Goal: Transaction & Acquisition: Subscribe to service/newsletter

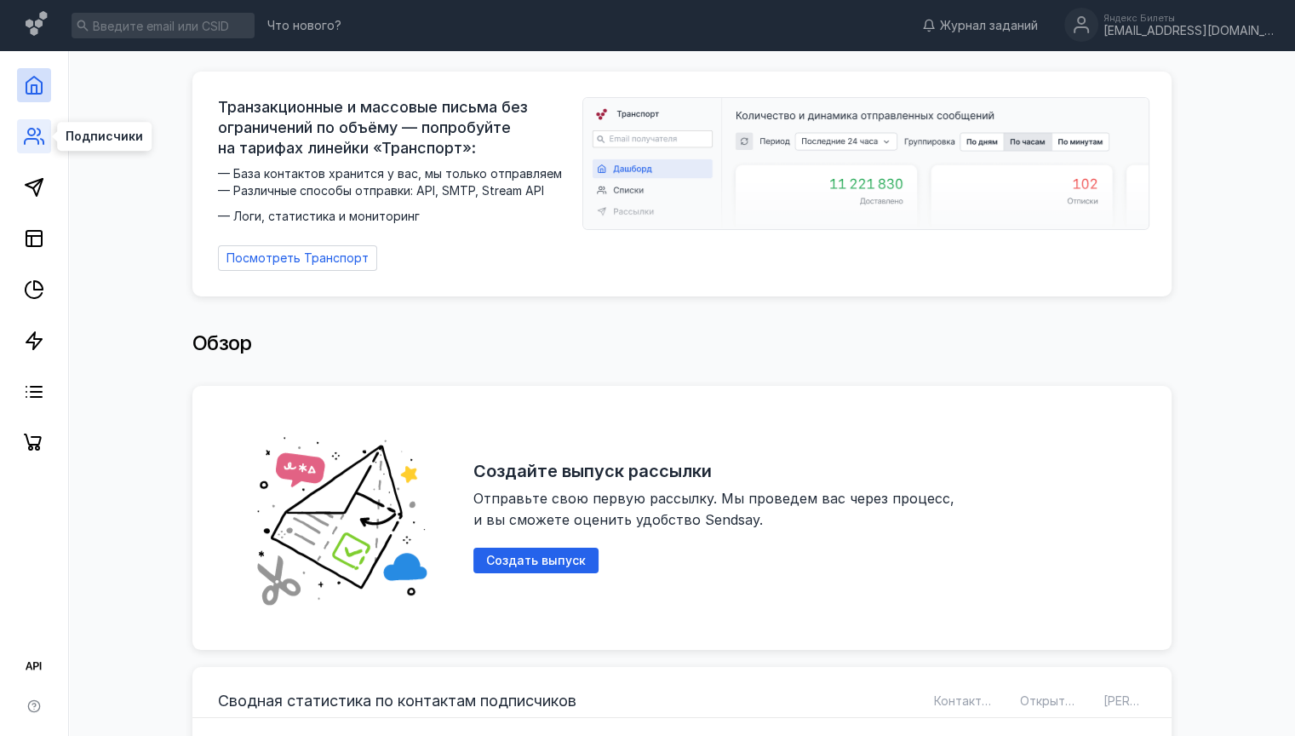
click at [29, 136] on icon at bounding box center [34, 136] width 20 height 20
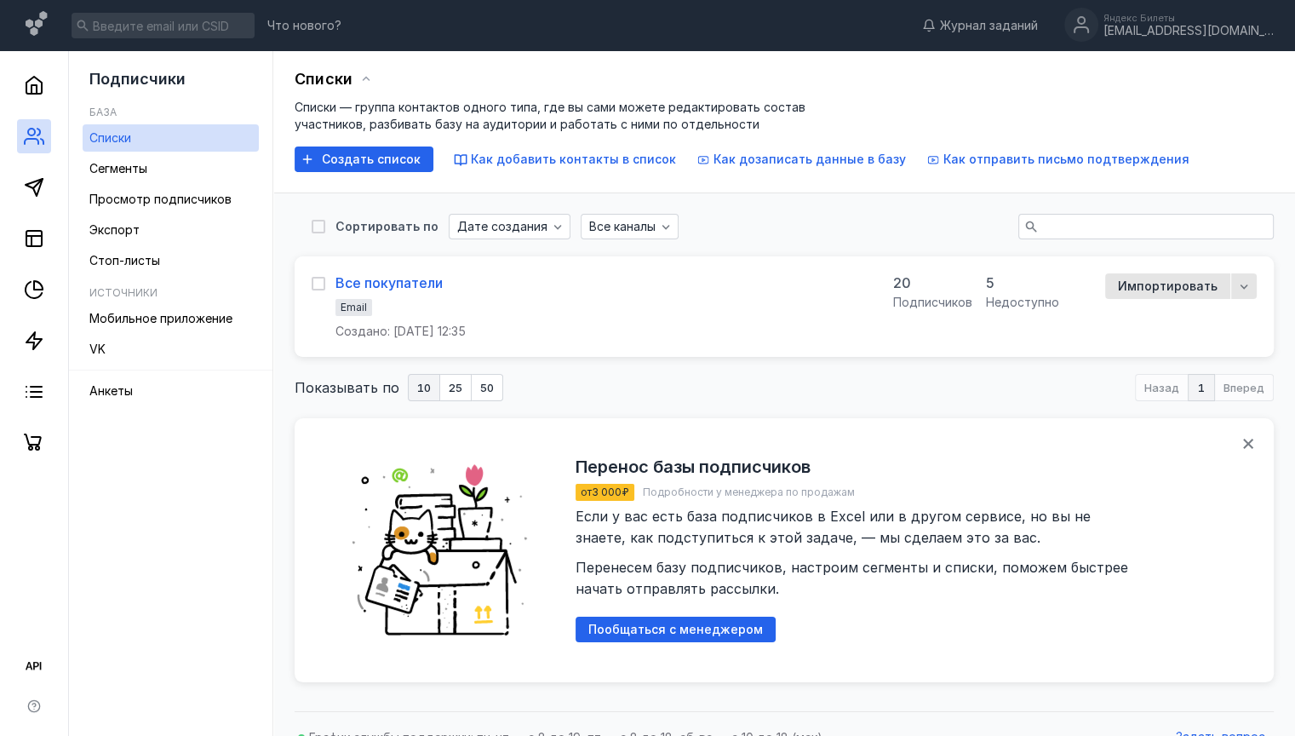
click at [391, 282] on div "Все покупатели" at bounding box center [389, 282] width 107 height 17
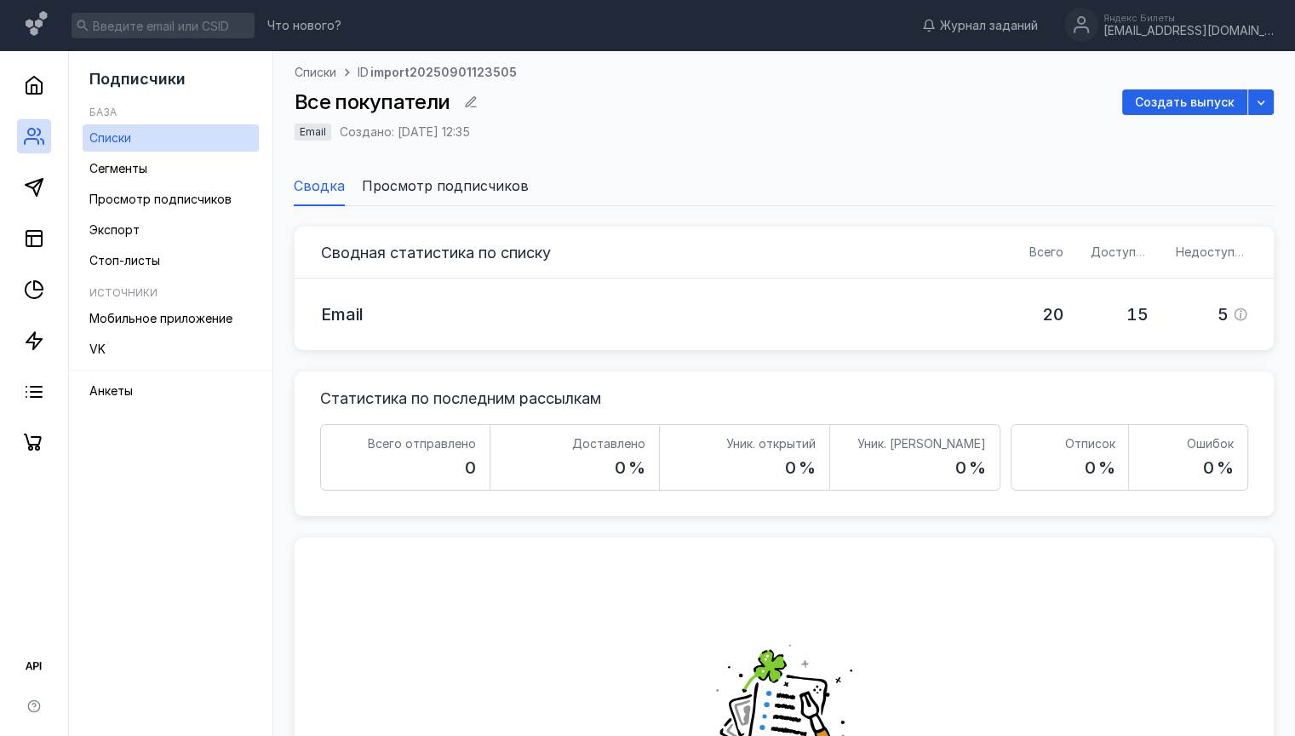
click at [450, 186] on span "Просмотр подписчиков" at bounding box center [445, 185] width 167 height 20
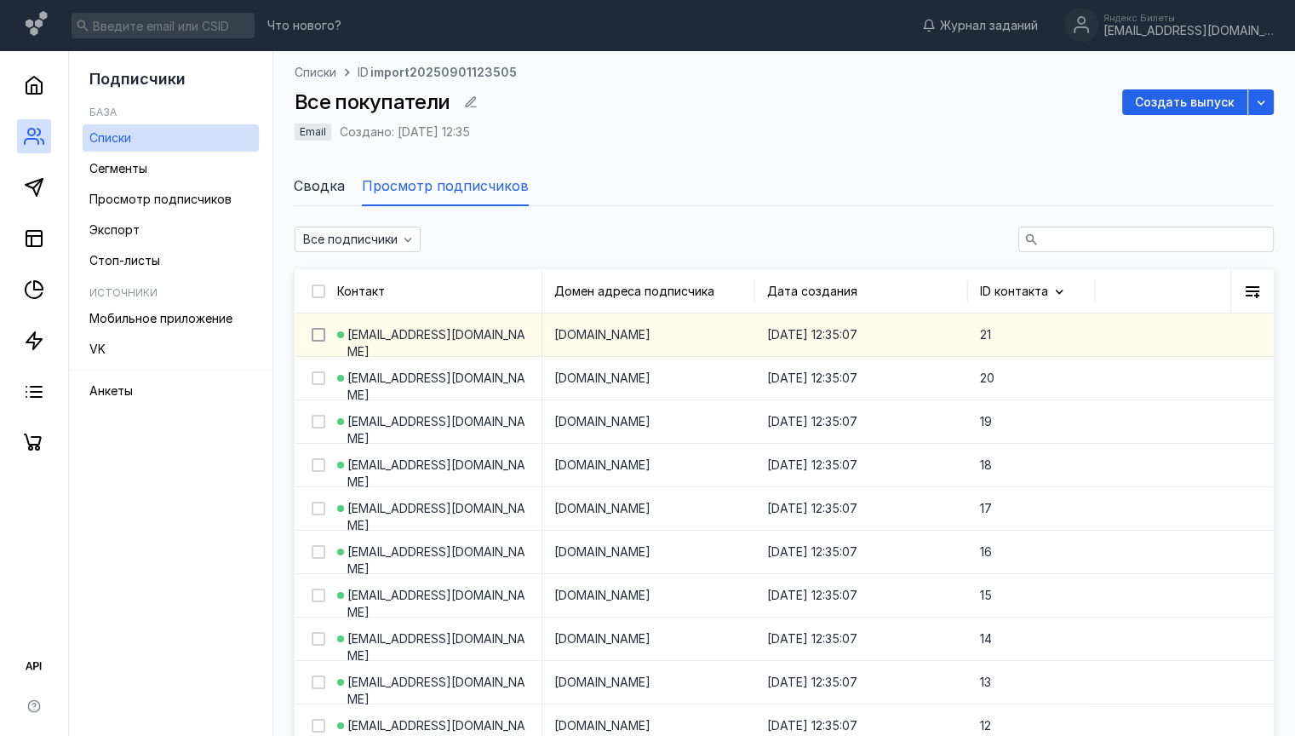
click at [317, 334] on icon at bounding box center [319, 335] width 12 height 12
click at [317, 334] on input "checkbox" at bounding box center [317, 331] width 11 height 11
checkbox input "true"
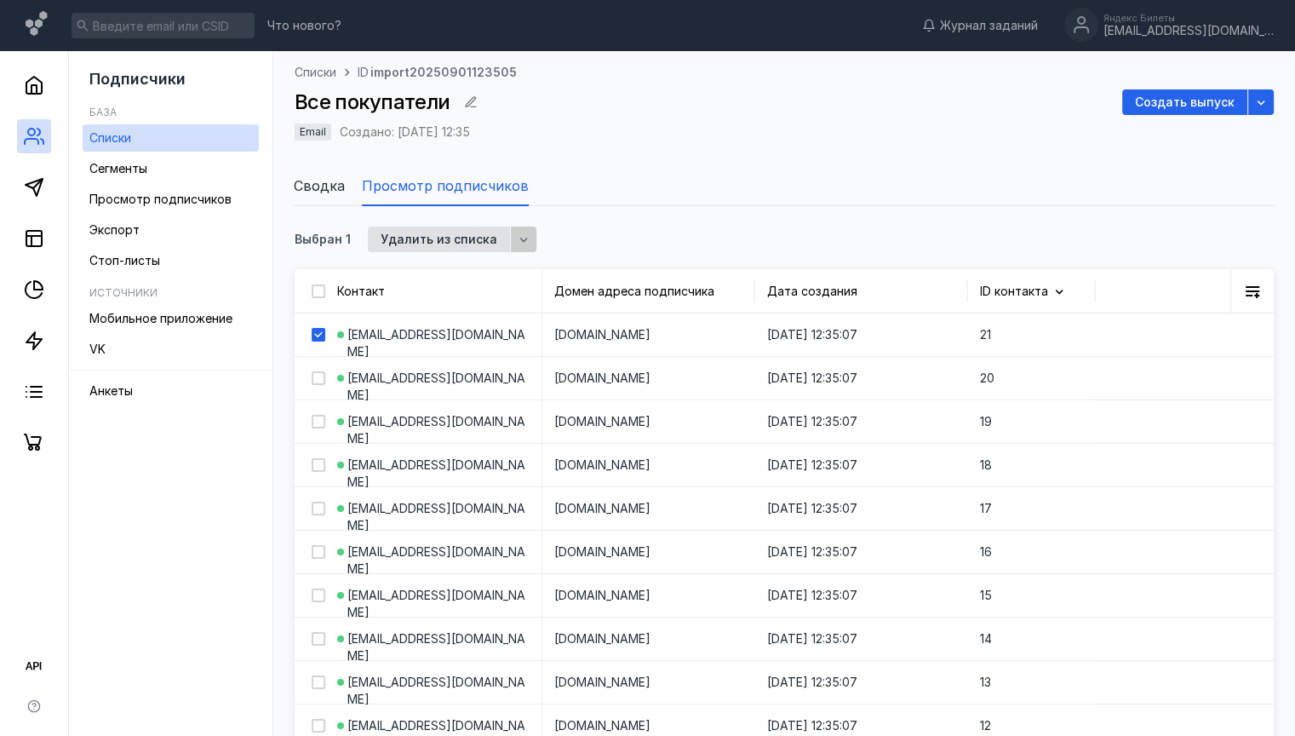
click at [521, 240] on div "button" at bounding box center [523, 239] width 17 height 17
click at [522, 239] on div "button" at bounding box center [523, 239] width 17 height 17
click at [146, 165] on span "Сегменты" at bounding box center [118, 168] width 58 height 14
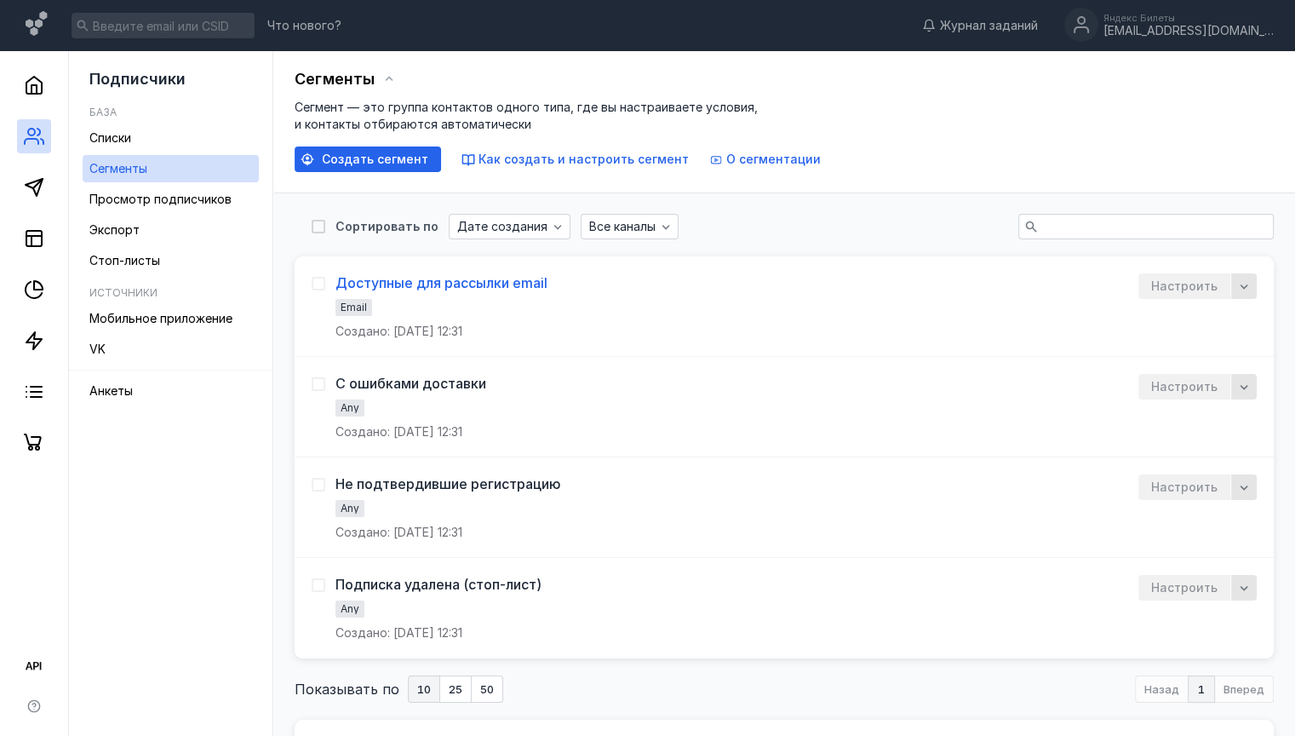
click at [440, 279] on div "Доступные для рассылки email" at bounding box center [442, 282] width 212 height 17
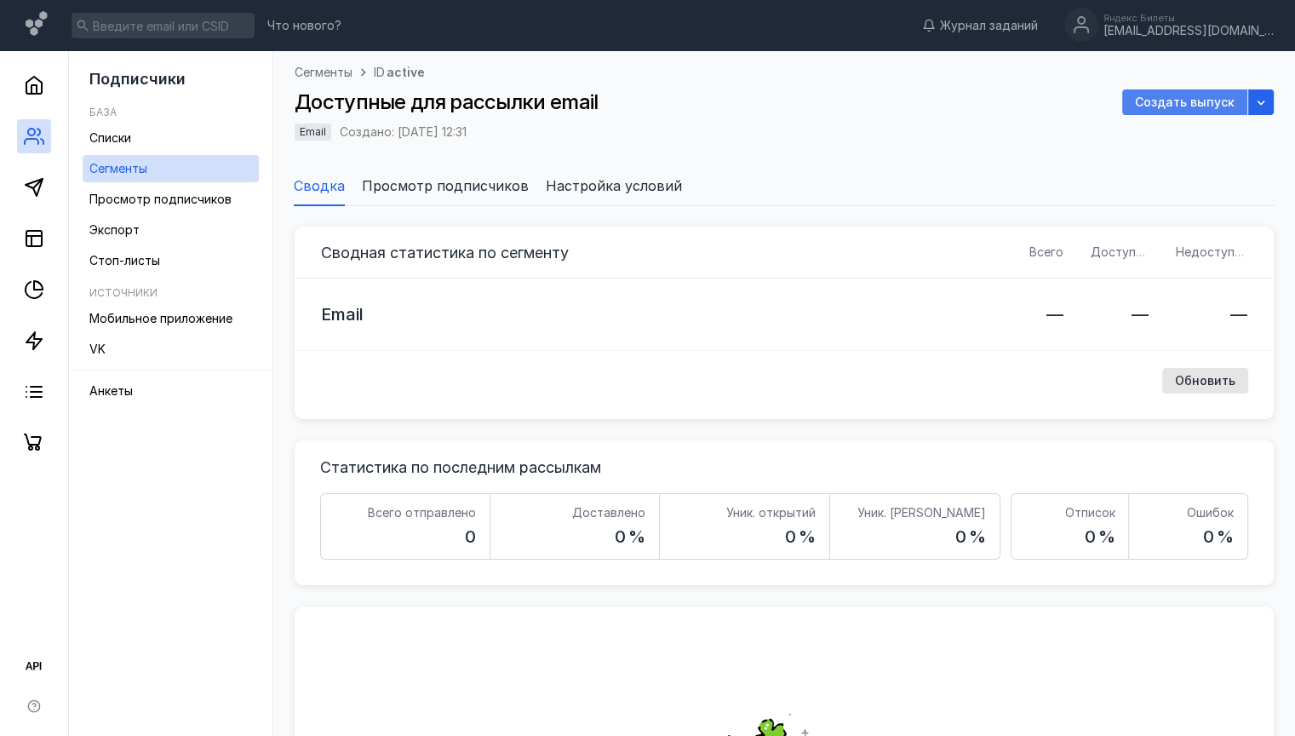
click at [1172, 94] on div "Создать выпуск" at bounding box center [1185, 102] width 125 height 26
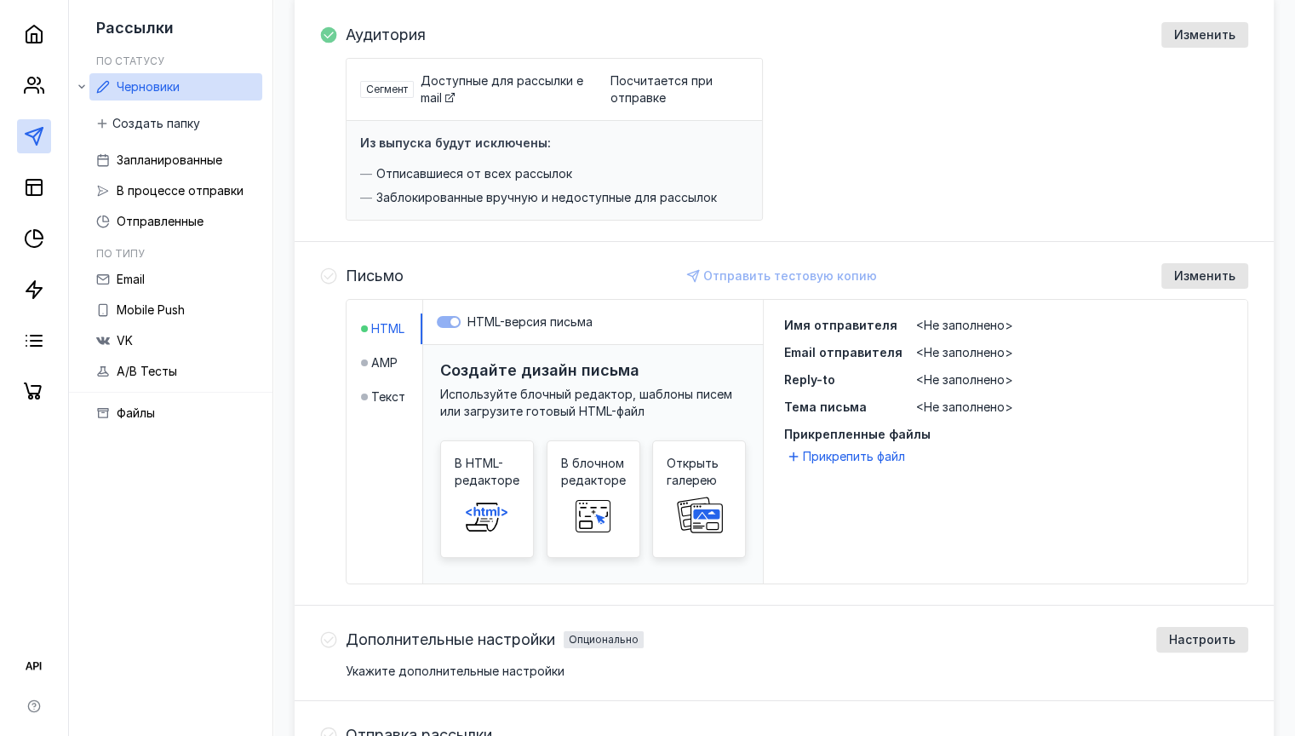
scroll to position [170, 0]
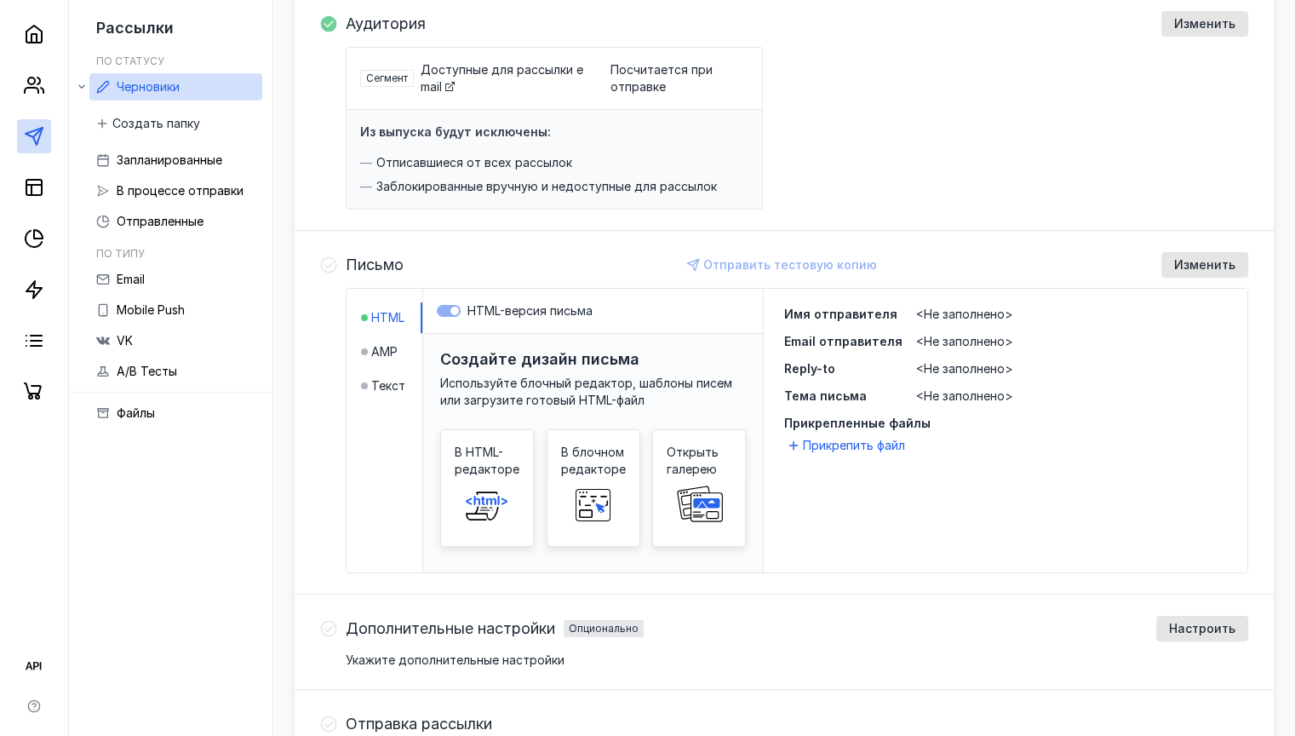
click at [987, 312] on span "<Не заполнено>" at bounding box center [964, 314] width 97 height 14
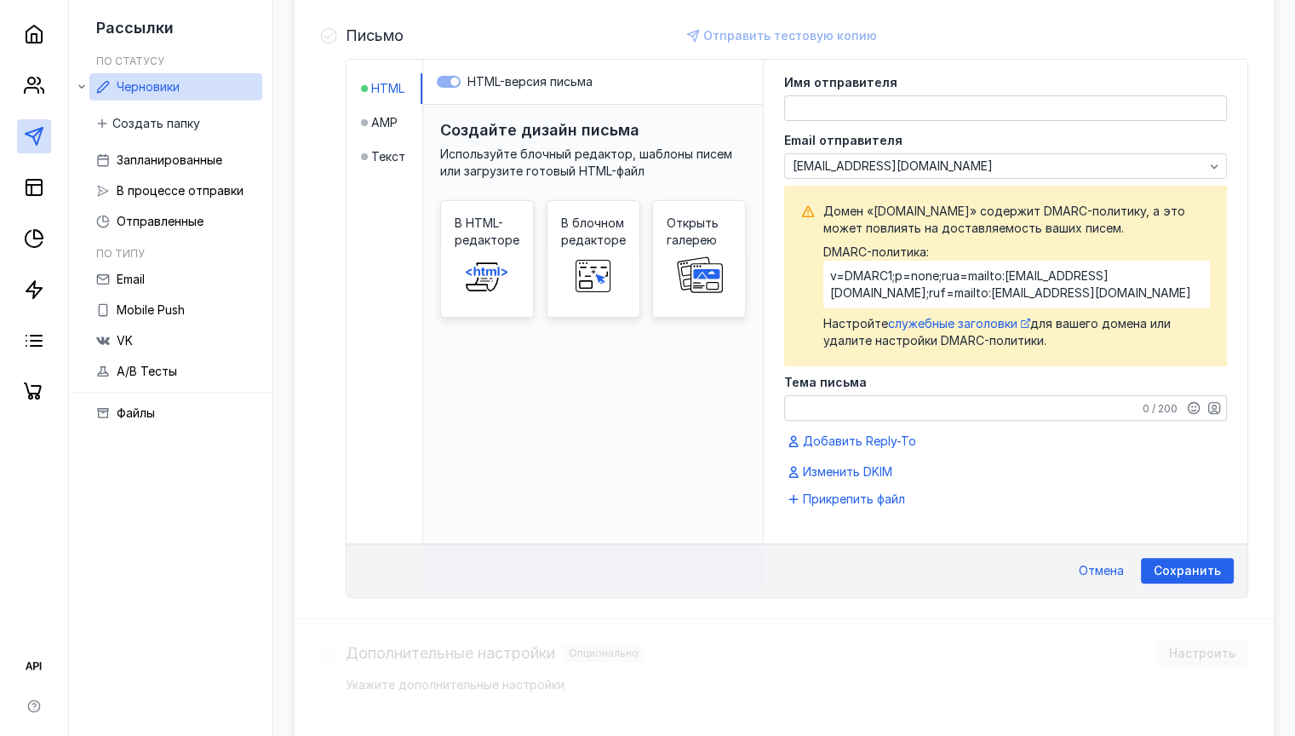
scroll to position [314, 0]
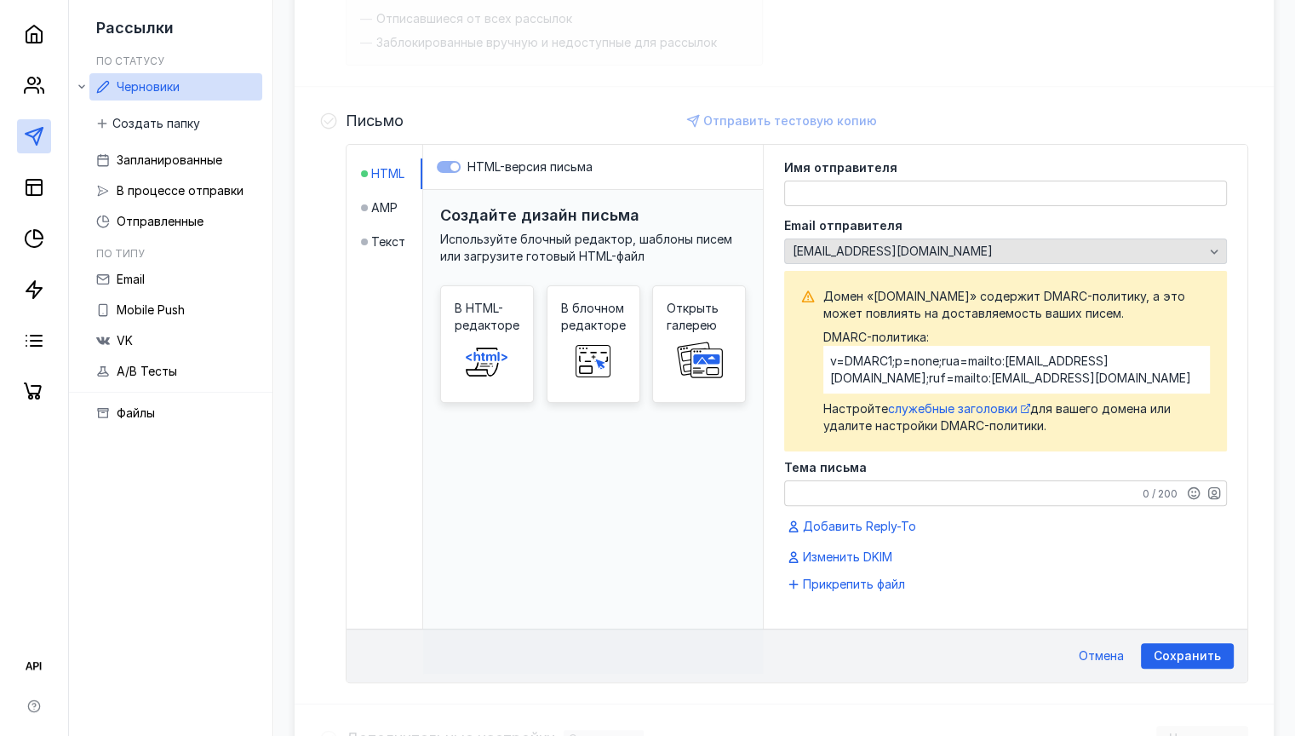
click at [1060, 245] on div "[EMAIL_ADDRESS][DOMAIN_NAME]" at bounding box center [999, 251] width 420 height 14
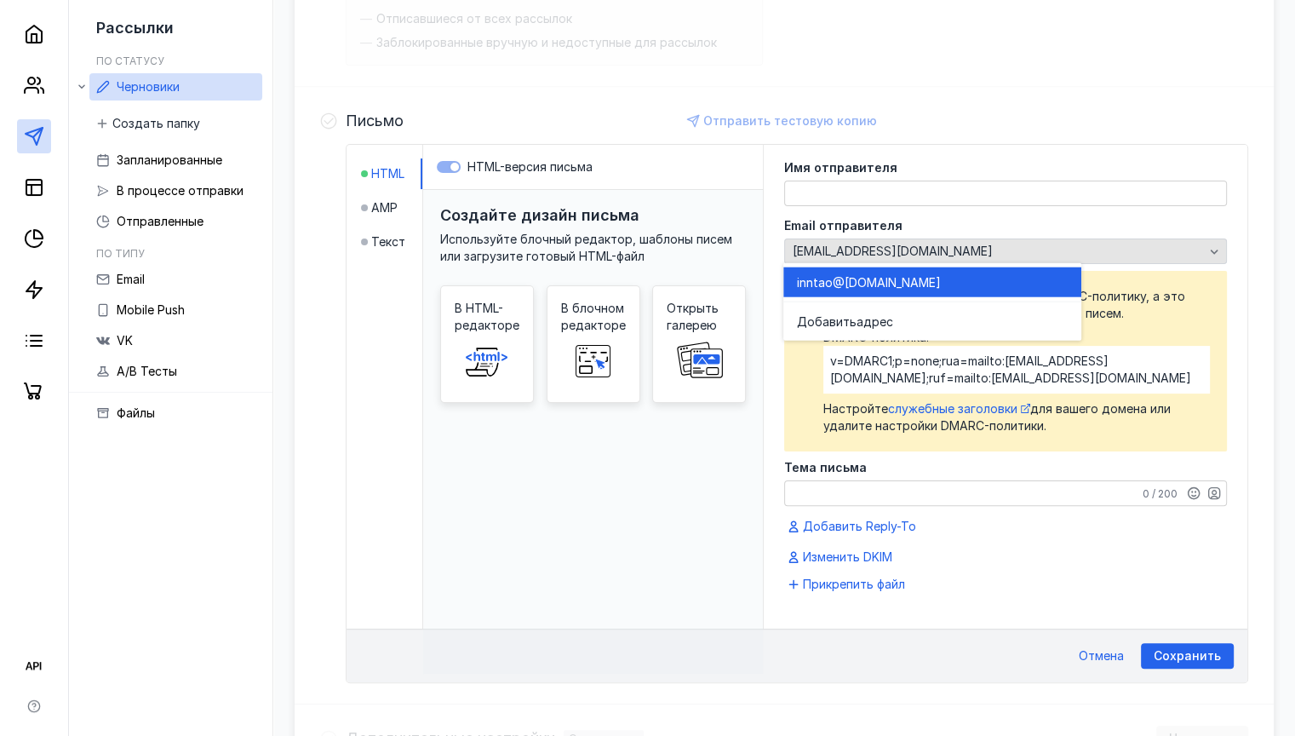
click at [1060, 245] on div "[EMAIL_ADDRESS][DOMAIN_NAME]" at bounding box center [999, 251] width 420 height 14
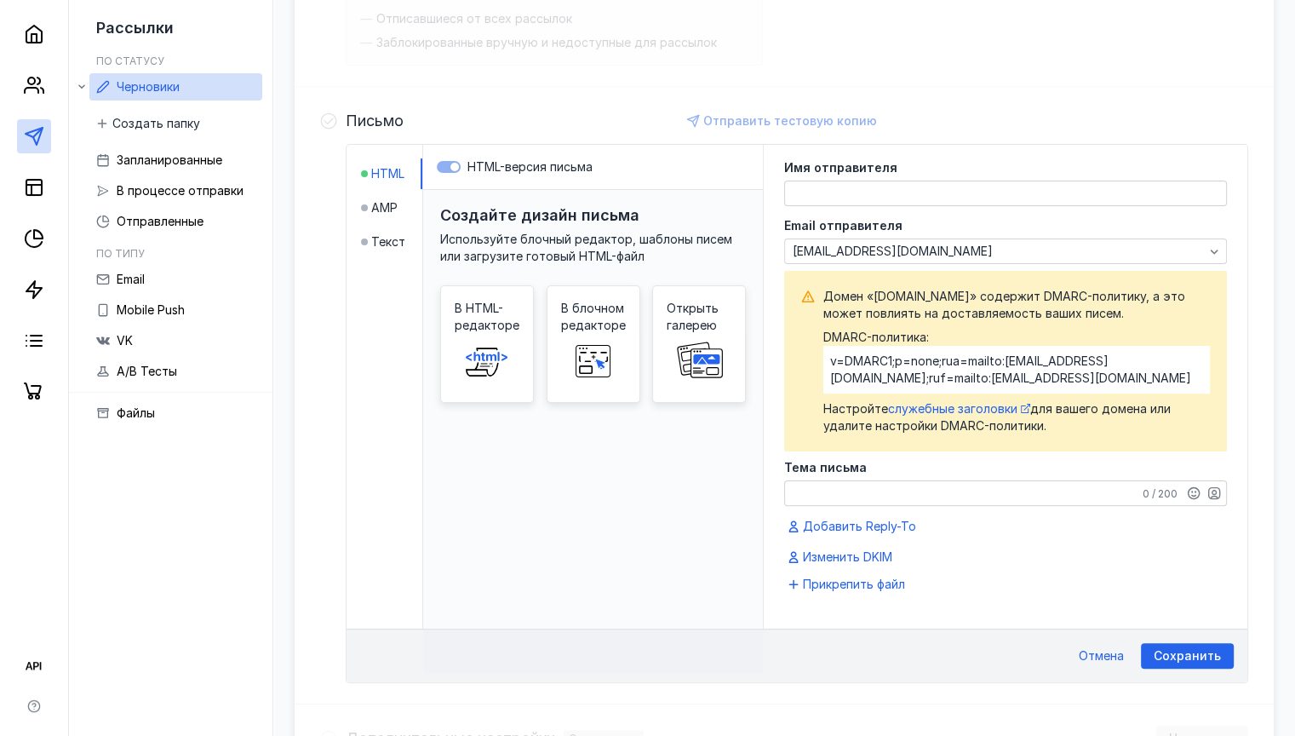
click at [1031, 74] on div "Аудитория Изменить Сегмент Доступные для рассылки email Посчитается при отправк…" at bounding box center [784, 370] width 979 height 1056
